Goal: Communication & Community: Answer question/provide support

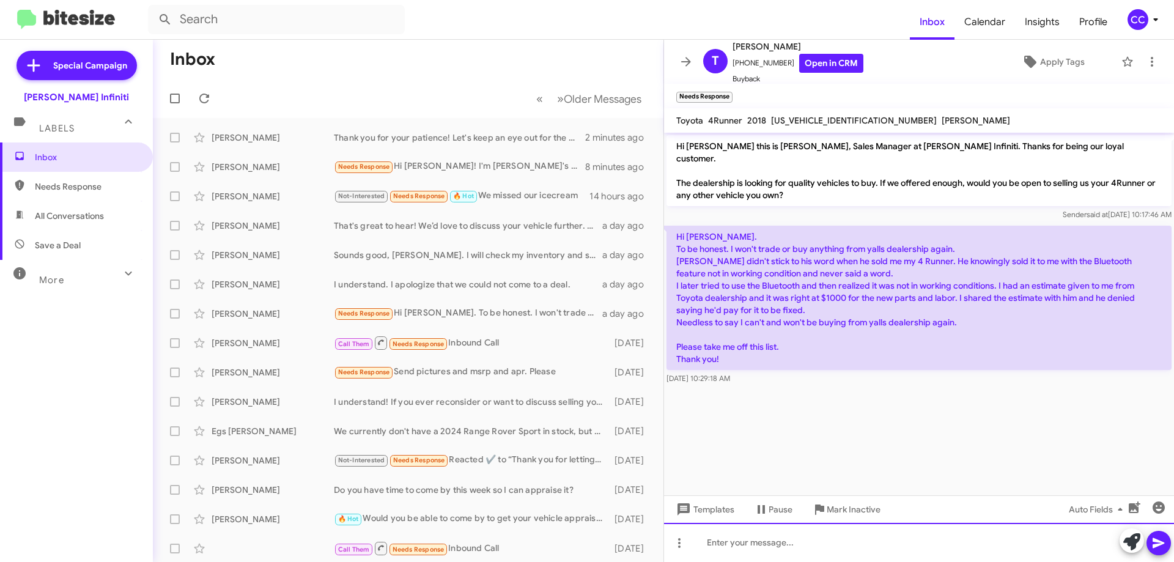
click at [746, 539] on div at bounding box center [919, 542] width 510 height 39
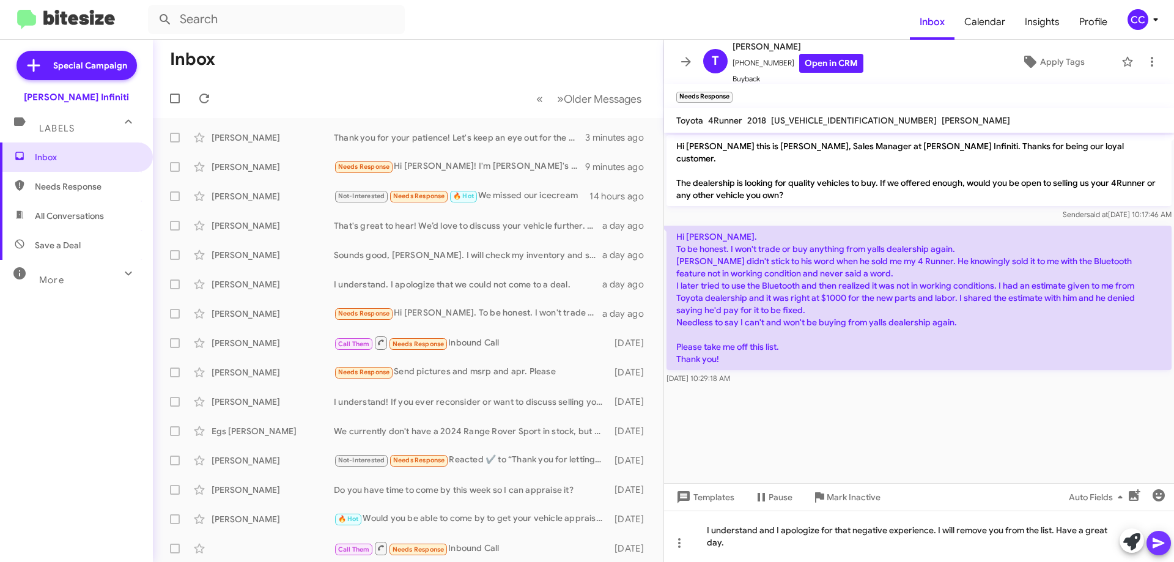
click at [1163, 544] on icon at bounding box center [1158, 543] width 15 height 15
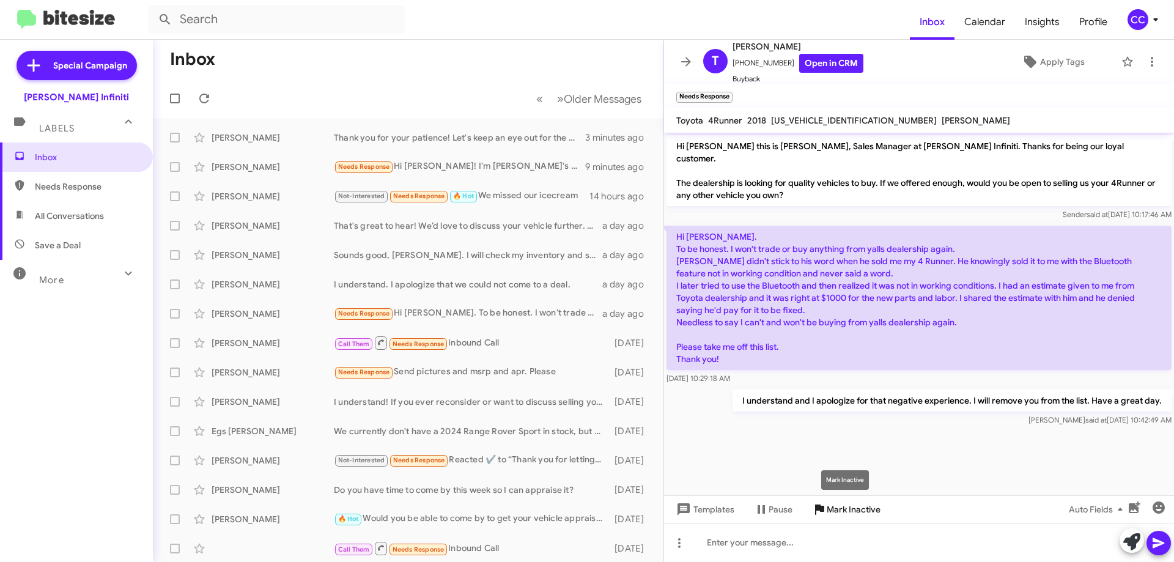
click at [836, 511] on span "Mark Inactive" at bounding box center [854, 509] width 54 height 22
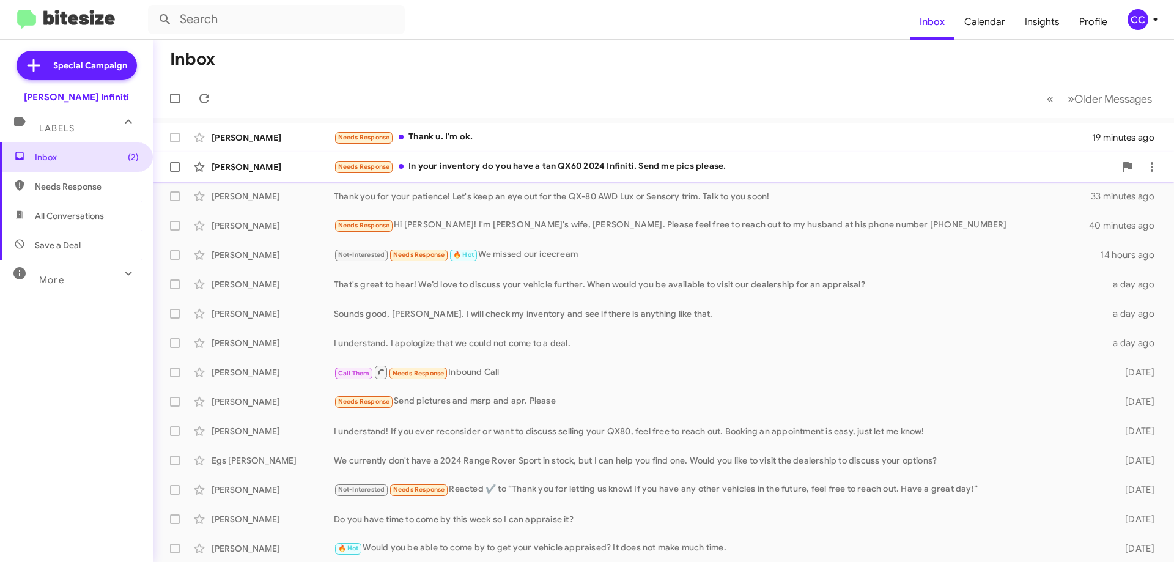
click at [296, 173] on div "Alma Garza Needs Response In your inventory do you have a tan QX60 2024 Infinit…" at bounding box center [663, 167] width 1001 height 24
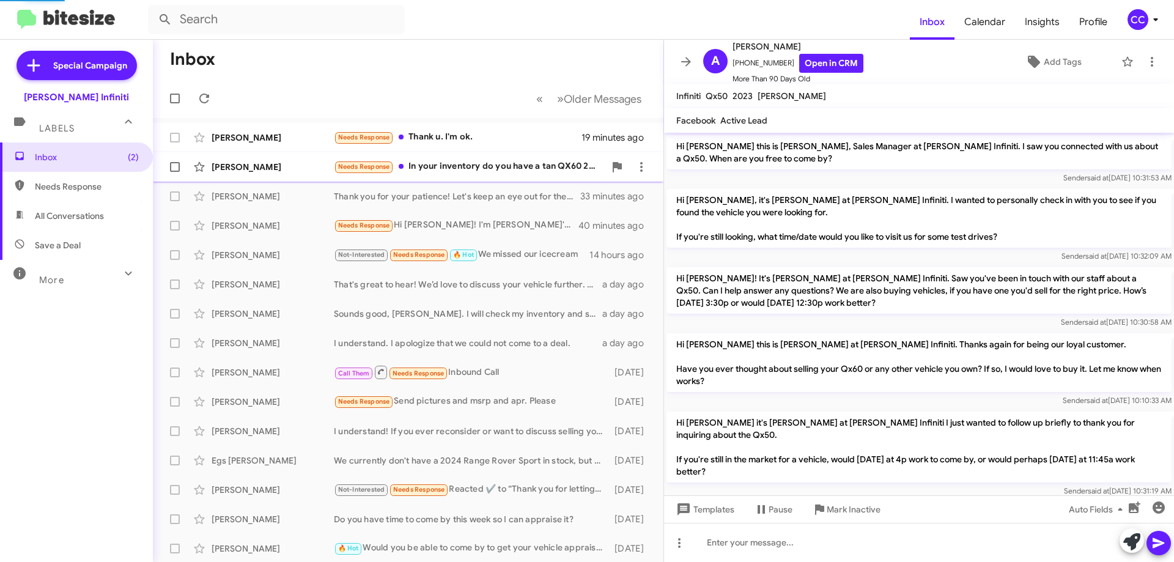
scroll to position [474, 0]
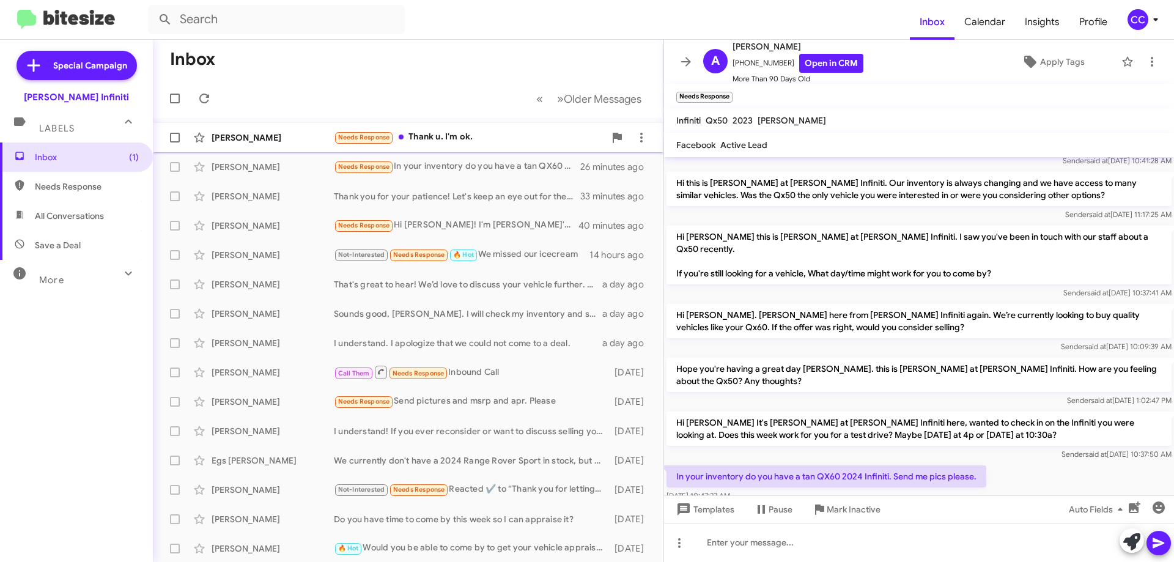
click at [270, 139] on div "Annie Castro" at bounding box center [273, 137] width 122 height 12
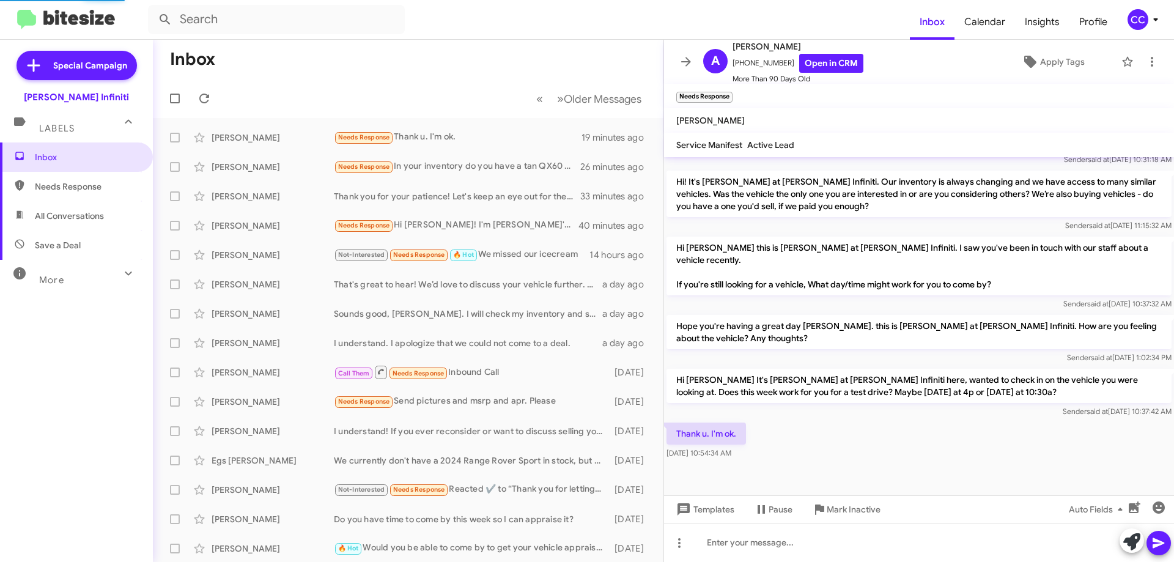
scroll to position [434, 0]
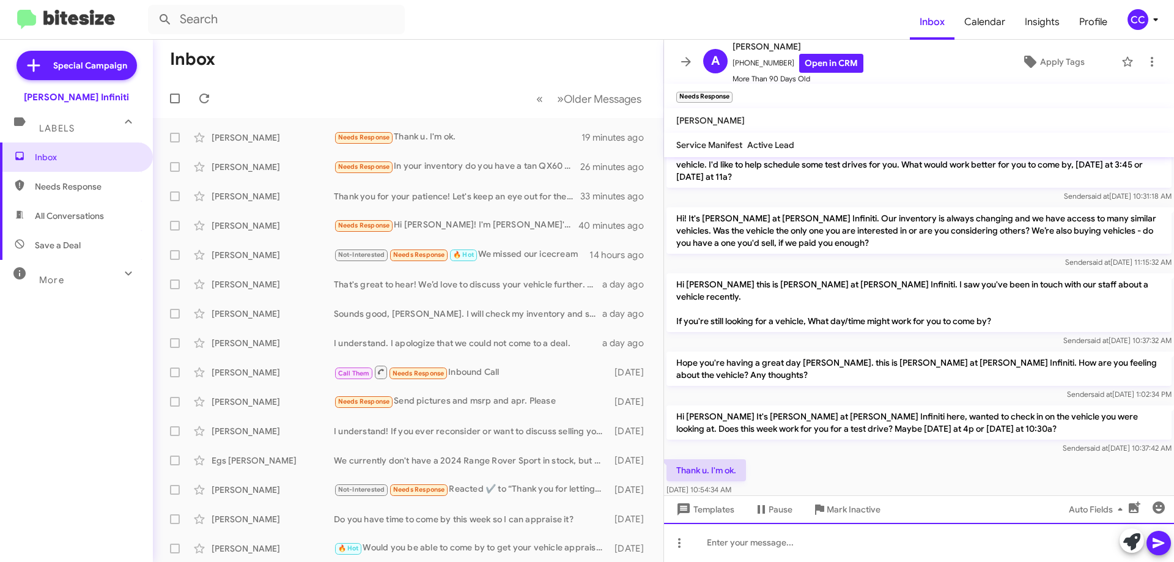
click at [771, 544] on div at bounding box center [919, 542] width 510 height 39
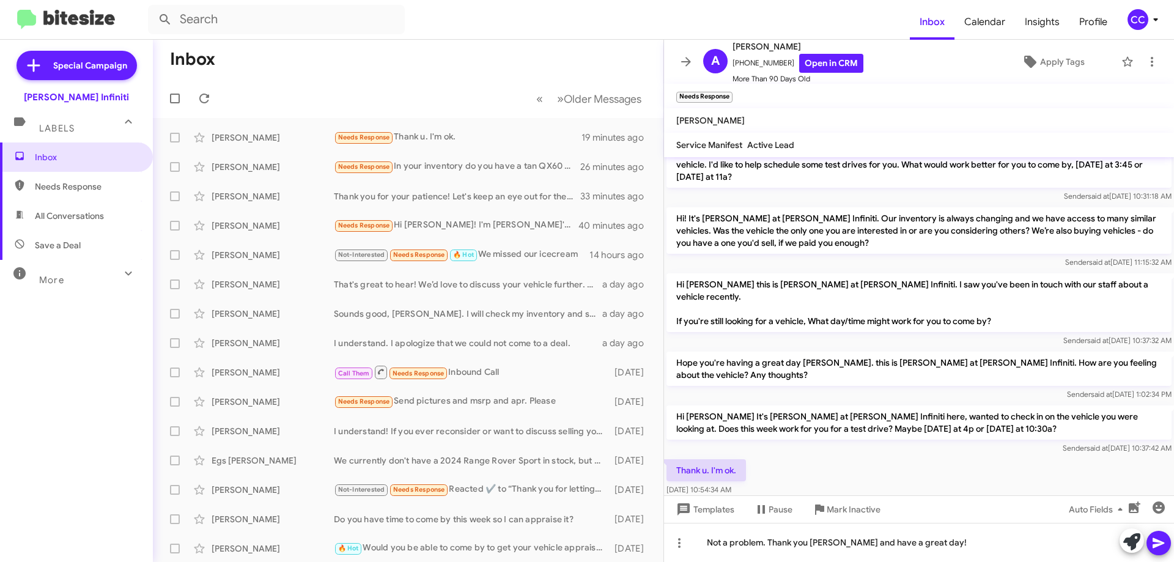
click at [1162, 537] on icon at bounding box center [1158, 543] width 15 height 15
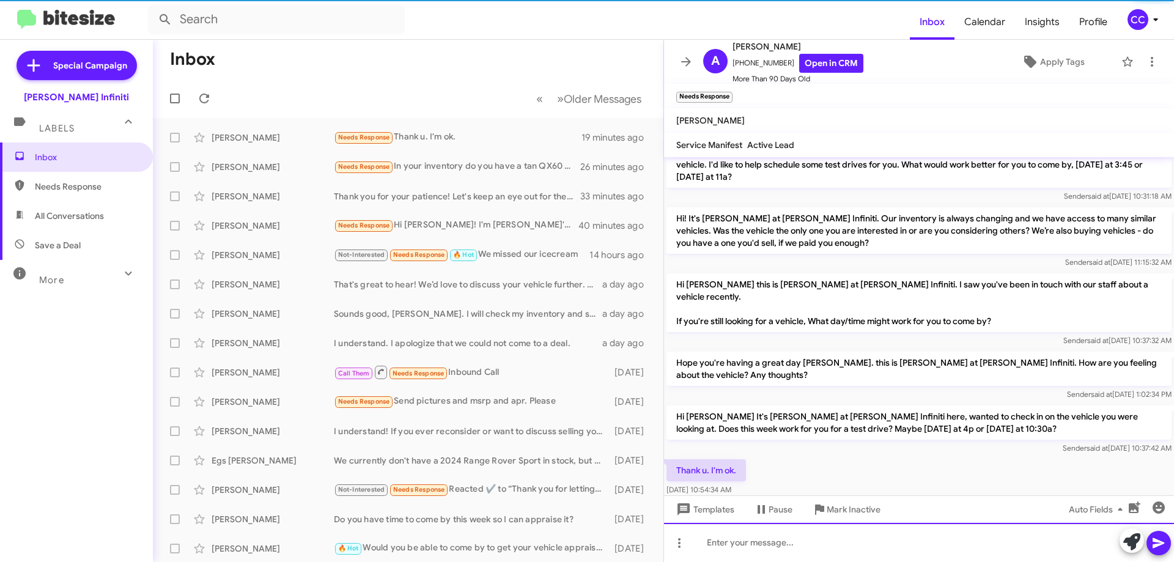
scroll to position [479, 0]
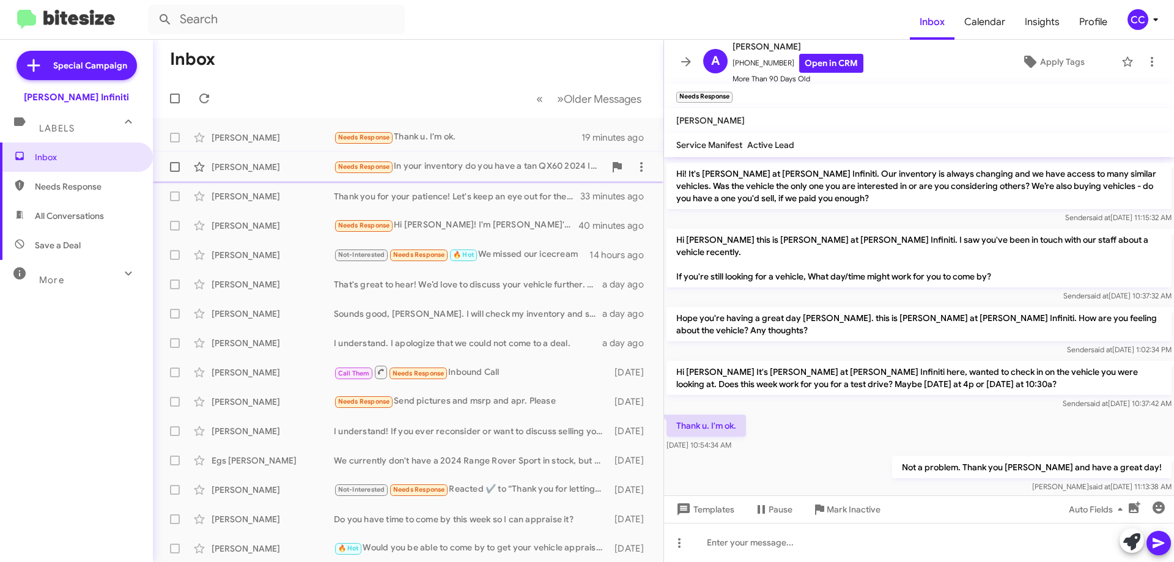
click at [426, 166] on div "Needs Response In your inventory do you have a tan QX60 2024 Infiniti. Send me …" at bounding box center [469, 167] width 271 height 14
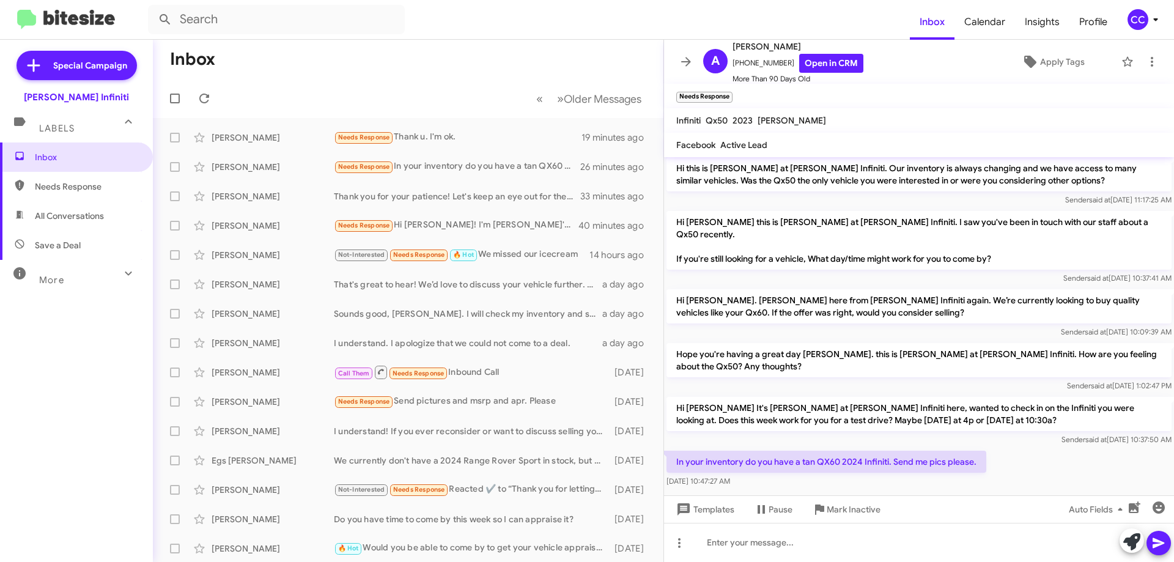
scroll to position [499, 0]
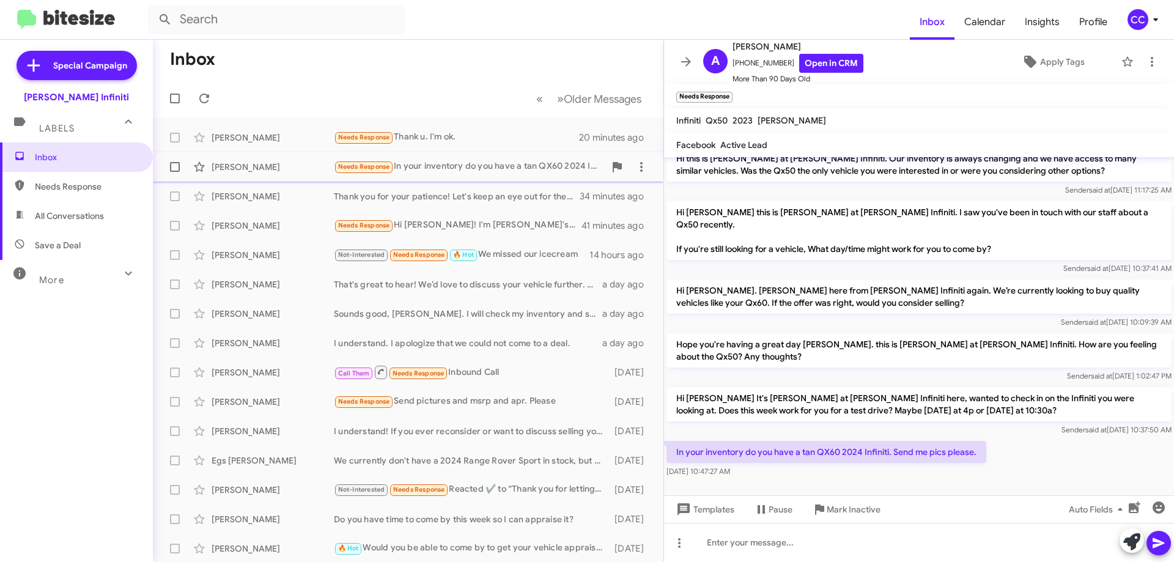
click at [410, 162] on div "Needs Response In your inventory do you have a tan QX60 2024 Infiniti. Send me …" at bounding box center [469, 167] width 271 height 14
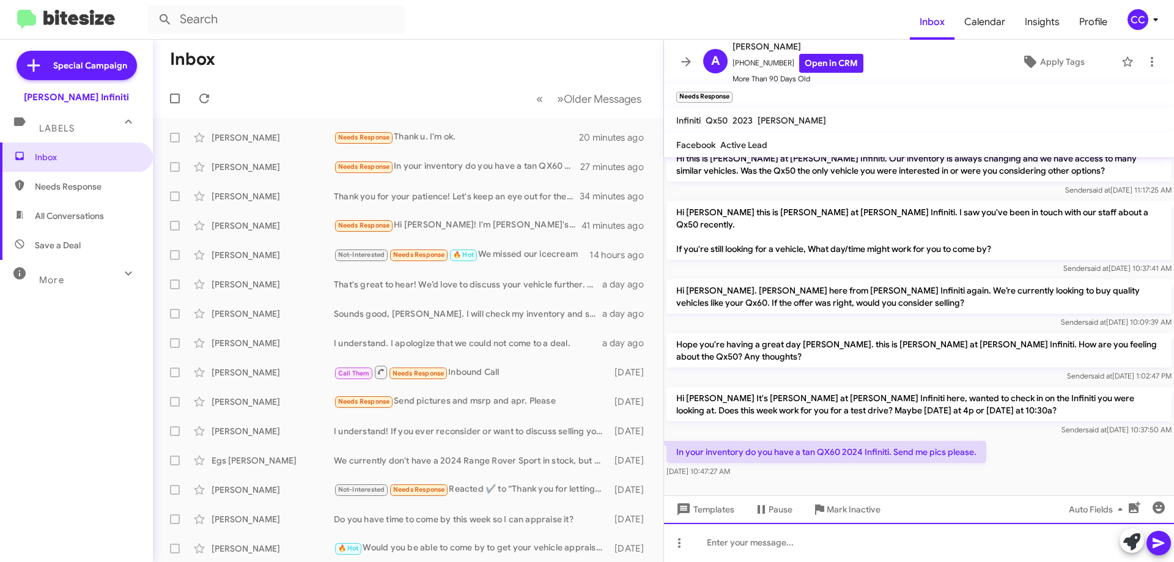
click at [782, 533] on div at bounding box center [919, 542] width 510 height 39
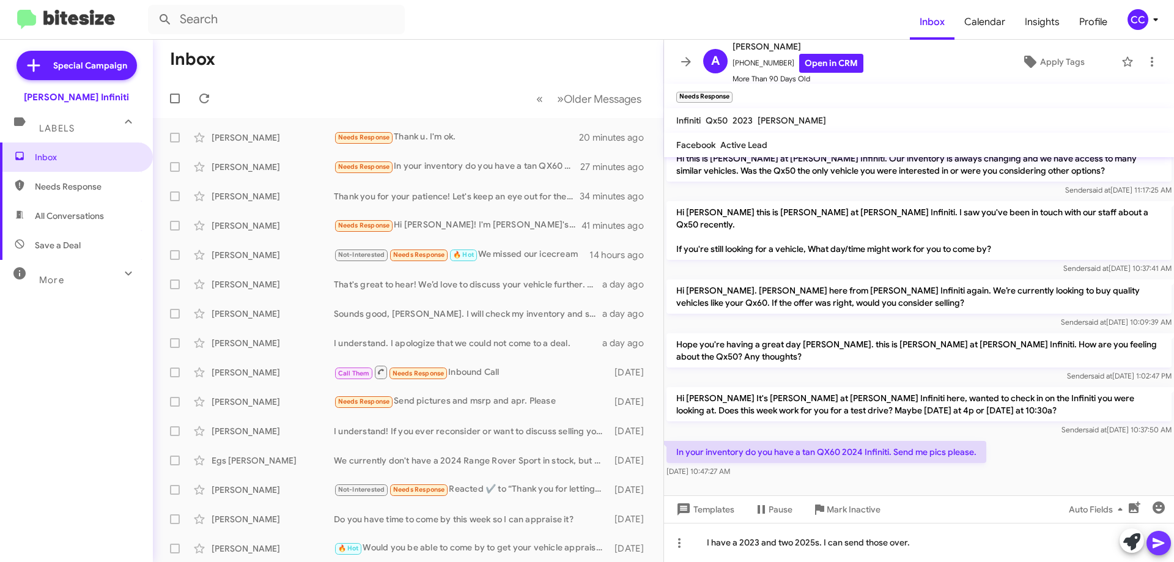
click at [1157, 543] on icon at bounding box center [1158, 543] width 15 height 15
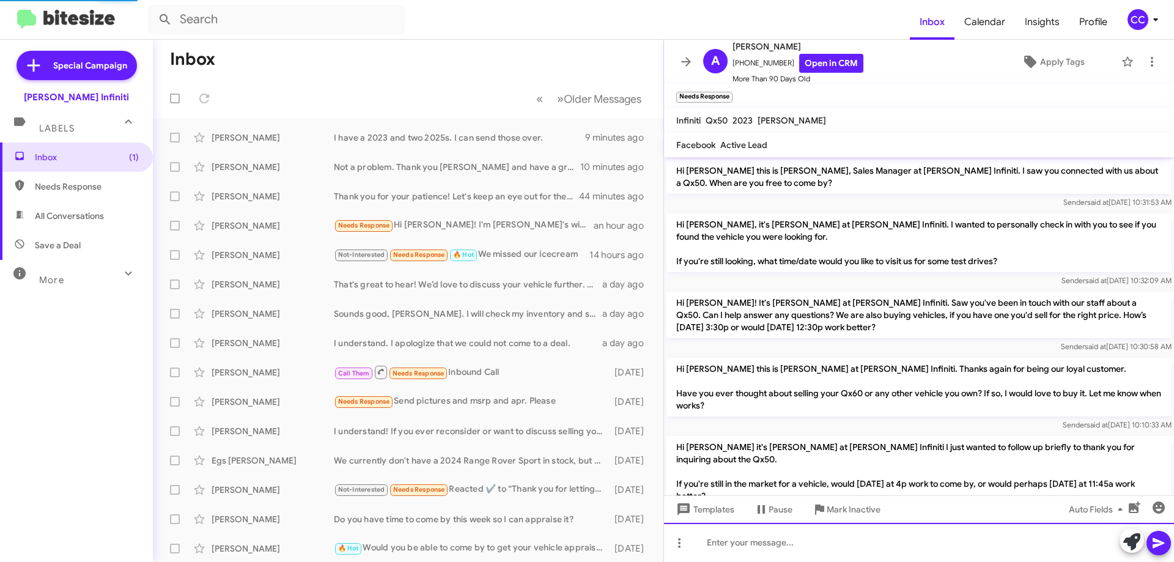
scroll to position [588, 0]
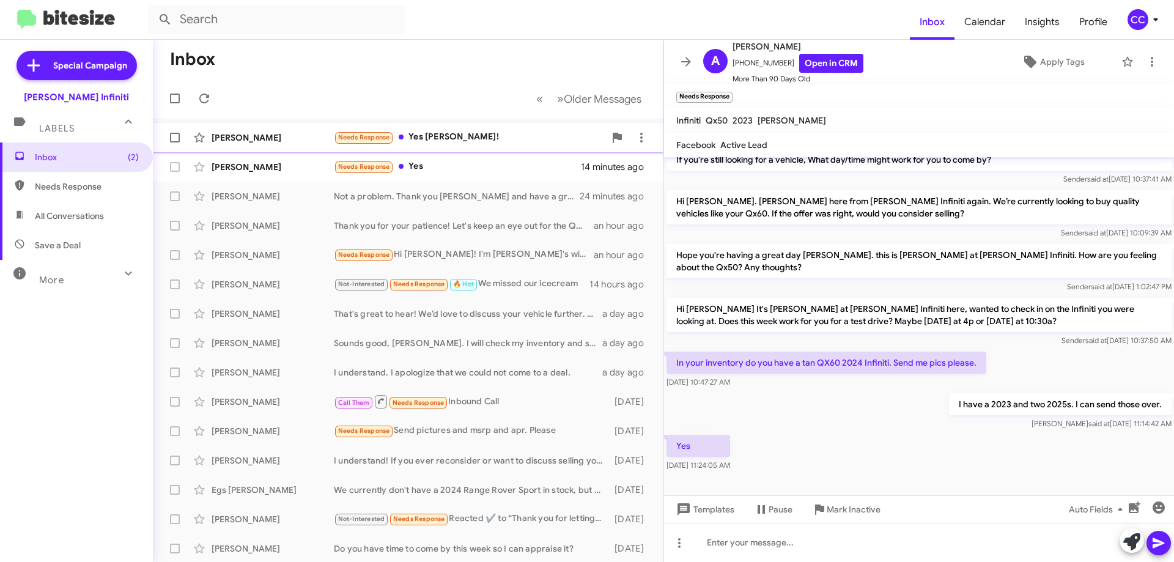
click at [402, 138] on span at bounding box center [401, 137] width 5 height 5
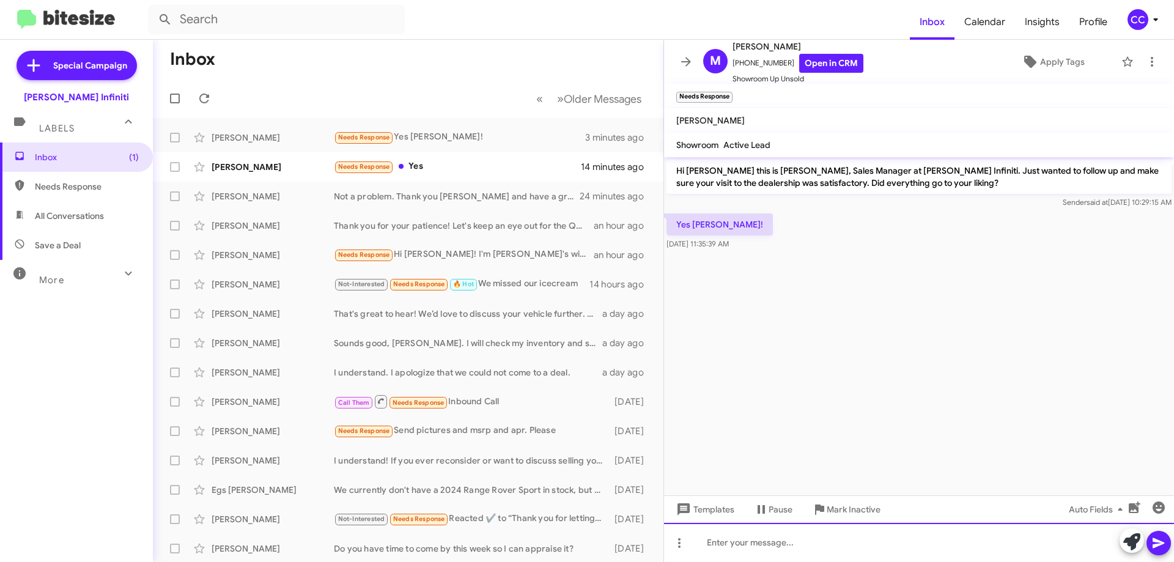
click at [780, 551] on div at bounding box center [919, 542] width 510 height 39
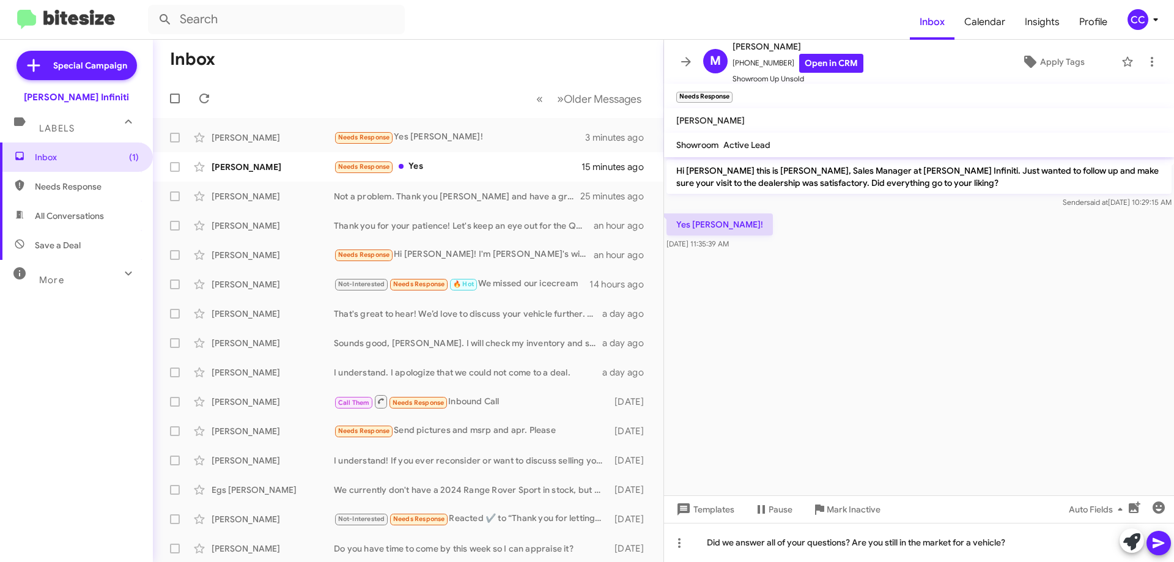
click at [1154, 545] on icon at bounding box center [1158, 543] width 12 height 10
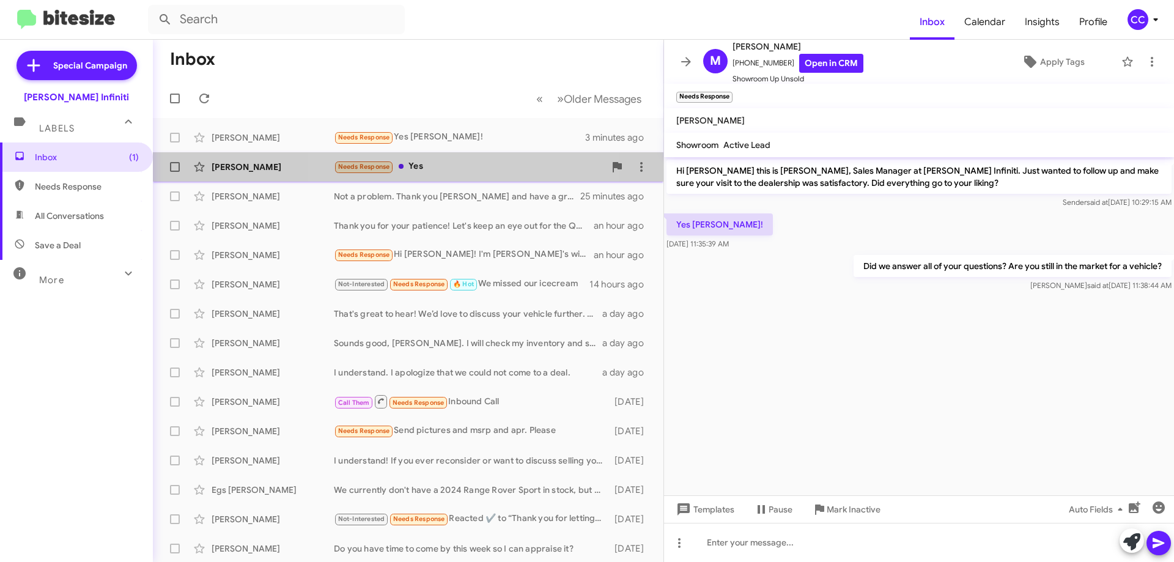
click at [447, 163] on div "Needs Response Yes" at bounding box center [469, 167] width 271 height 14
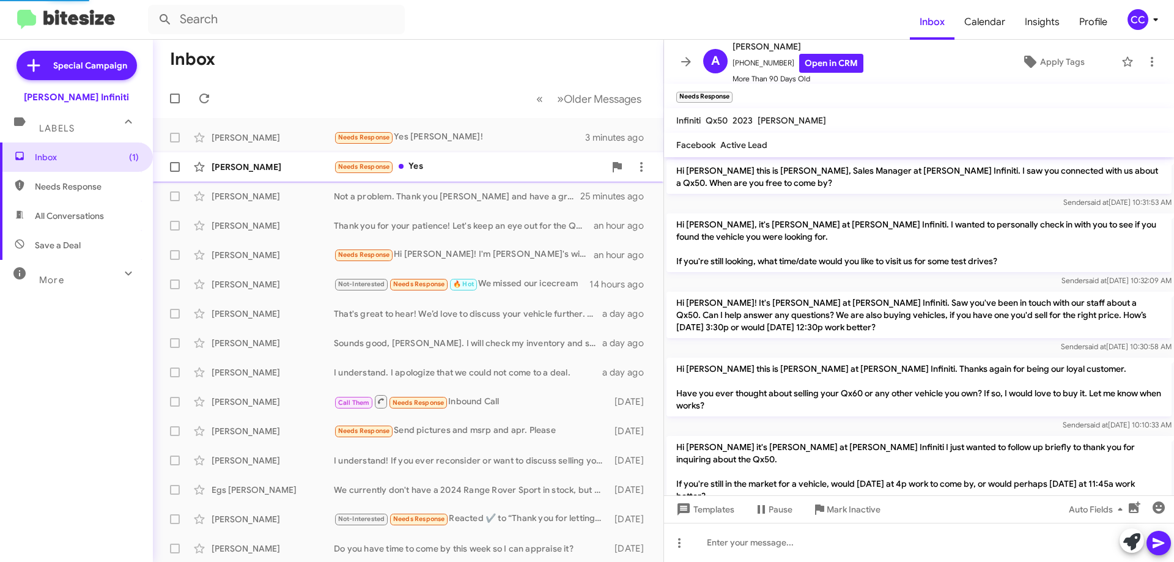
scroll to position [588, 0]
